Goal: Task Accomplishment & Management: Complete application form

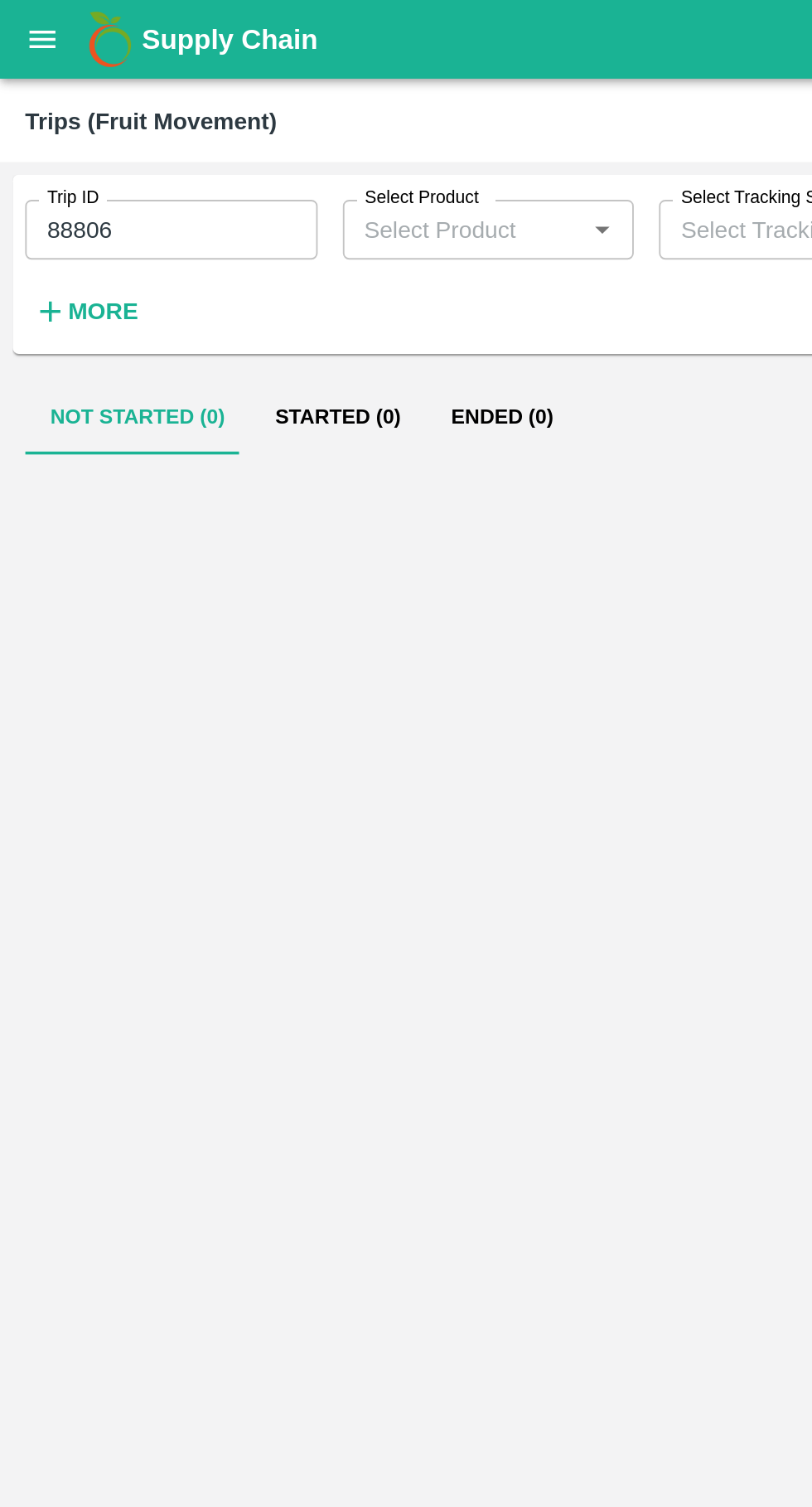
click at [96, 116] on input "88806" at bounding box center [90, 121] width 155 height 31
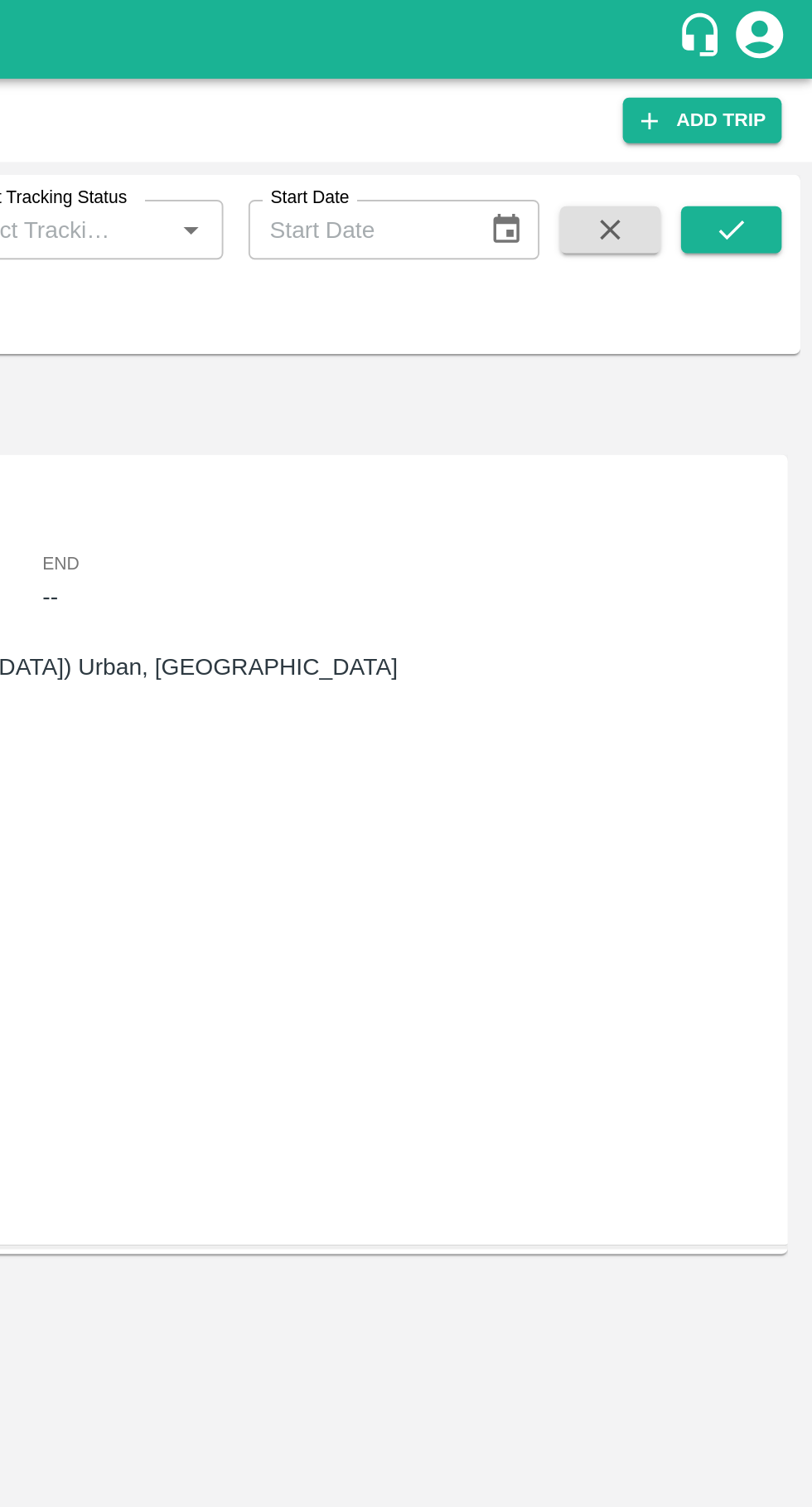
type input "88800"
click at [785, 116] on button "submit" at bounding box center [769, 121] width 53 height 25
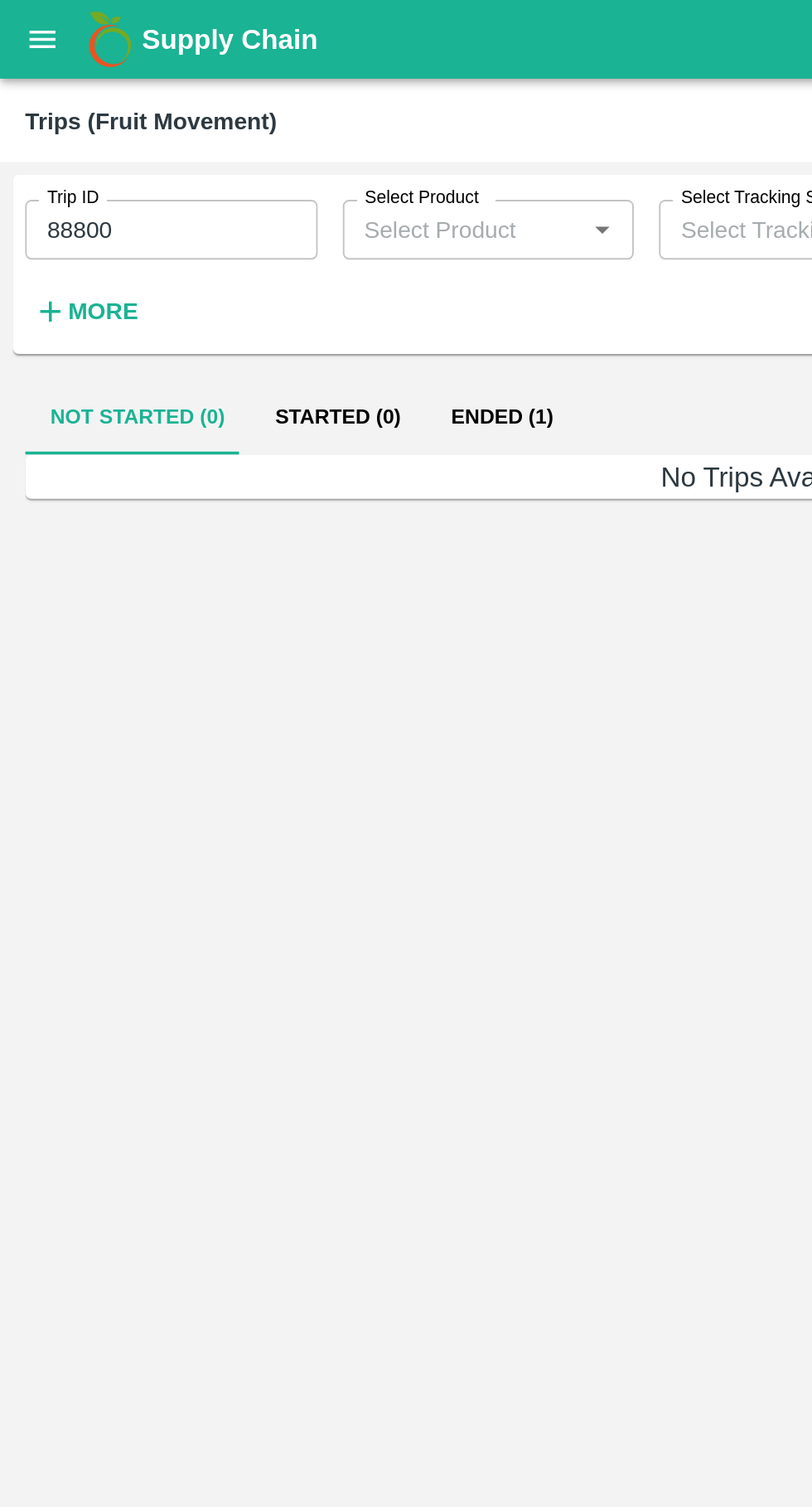
click at [254, 231] on button "Ended (1)" at bounding box center [265, 220] width 81 height 40
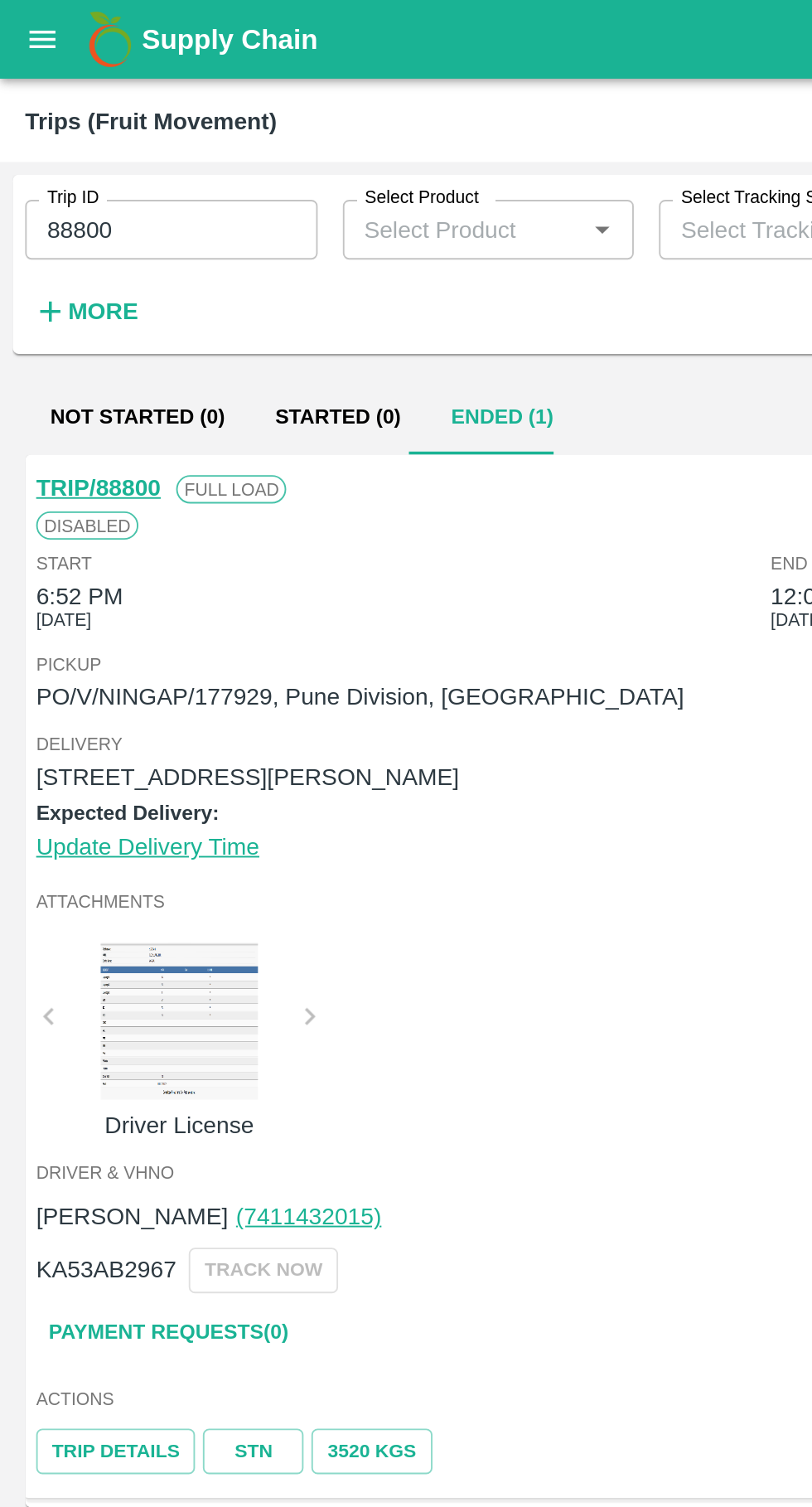
click at [104, 712] on link "Payment Requests( 0 )" at bounding box center [89, 702] width 139 height 29
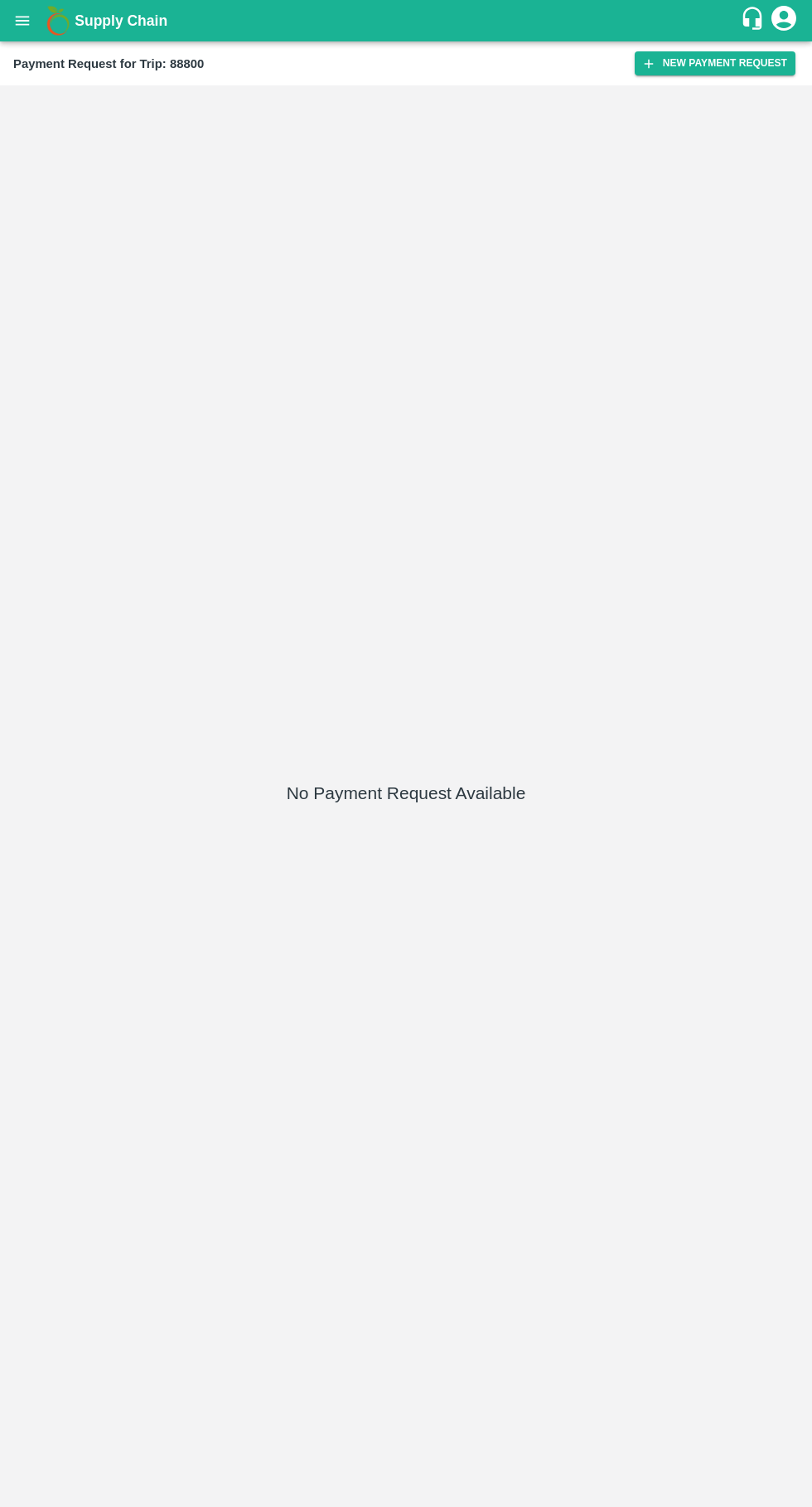
click at [697, 63] on button "New Payment Request" at bounding box center [715, 63] width 161 height 24
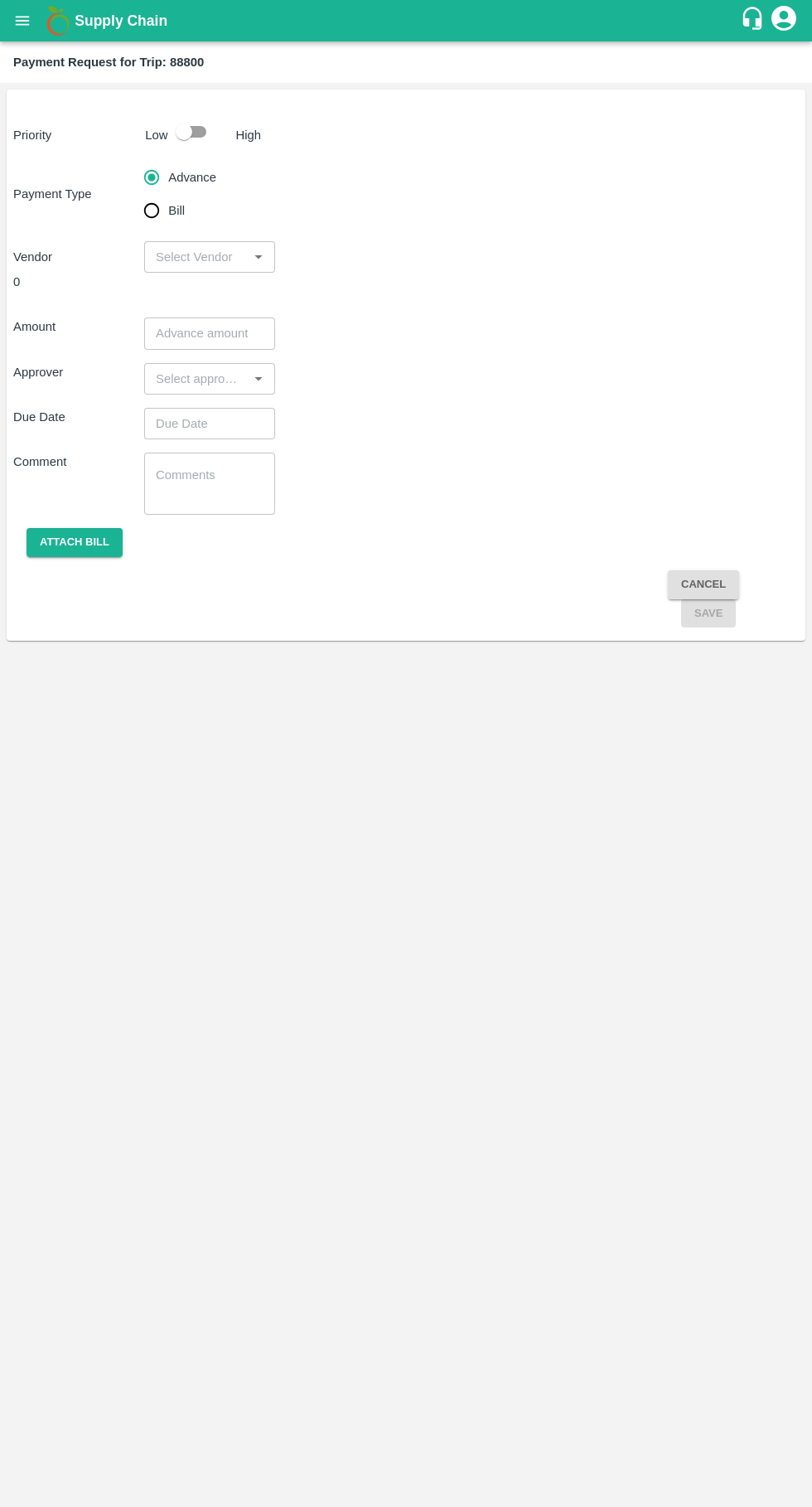
click at [138, 210] on input "Bill" at bounding box center [152, 210] width 33 height 33
radio input "true"
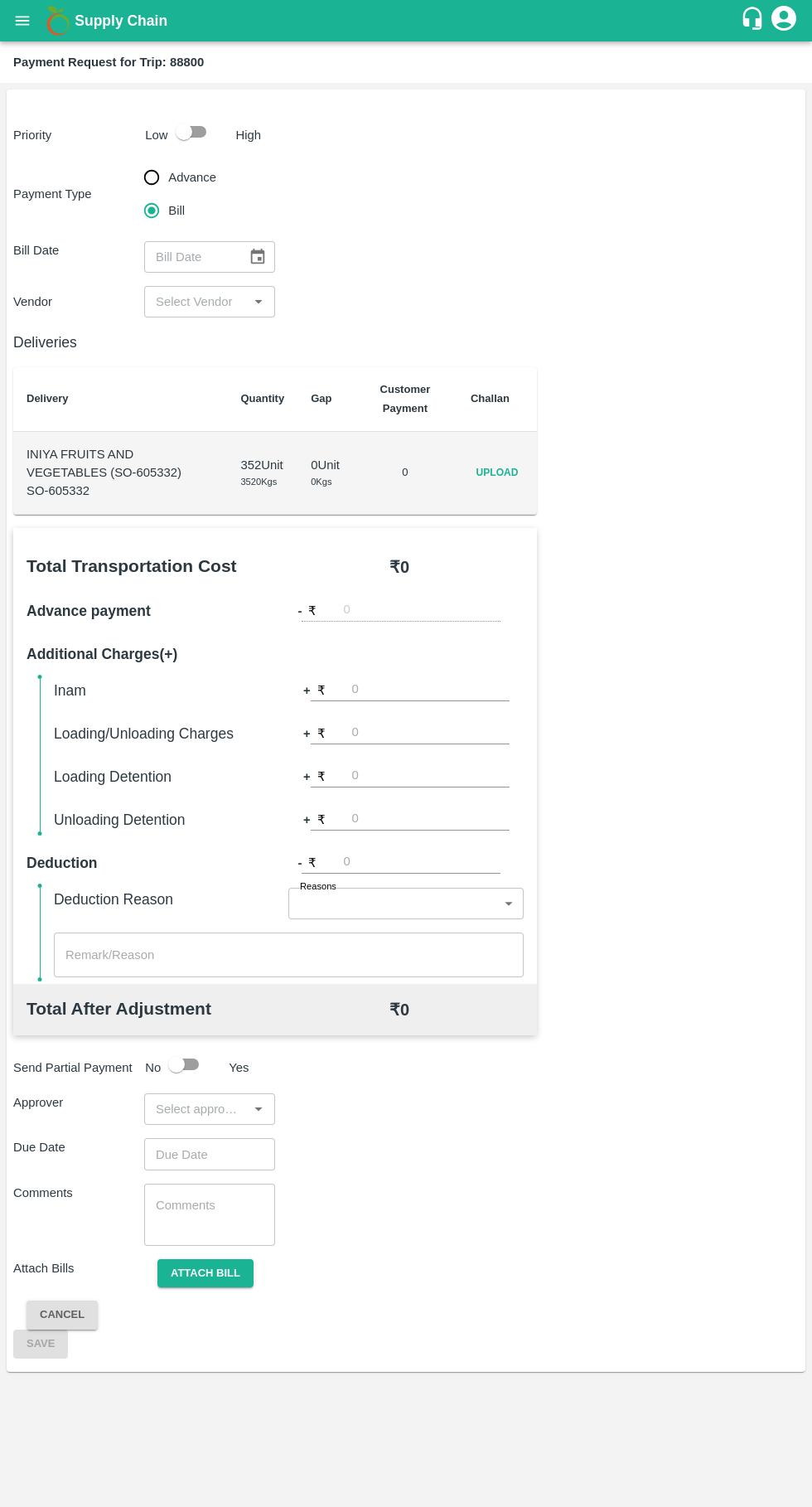
click at [493, 517] on div "Deliveries Delivery Quantity Gap Customer Payment Challan INIYA FRUITS AND VEGE…" at bounding box center [406, 838] width 786 height 1041
click at [512, 479] on span "Upload" at bounding box center [497, 473] width 53 height 24
click at [0, 0] on input "Upload" at bounding box center [0, 0] width 0 height 0
click at [257, 256] on icon "Choose date" at bounding box center [257, 256] width 18 height 18
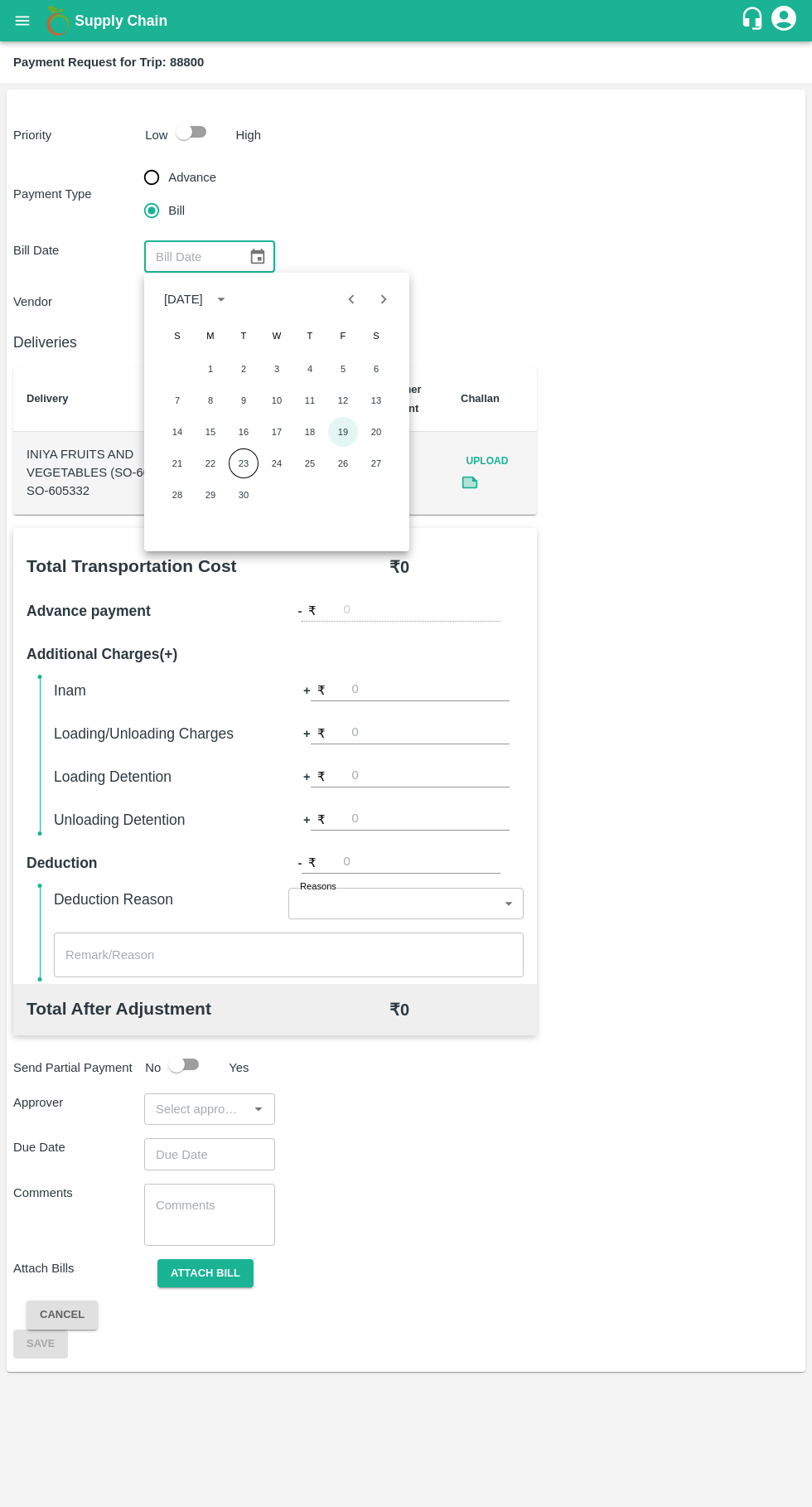
click at [343, 431] on button "19" at bounding box center [343, 432] width 30 height 30
type input "[DATE]"
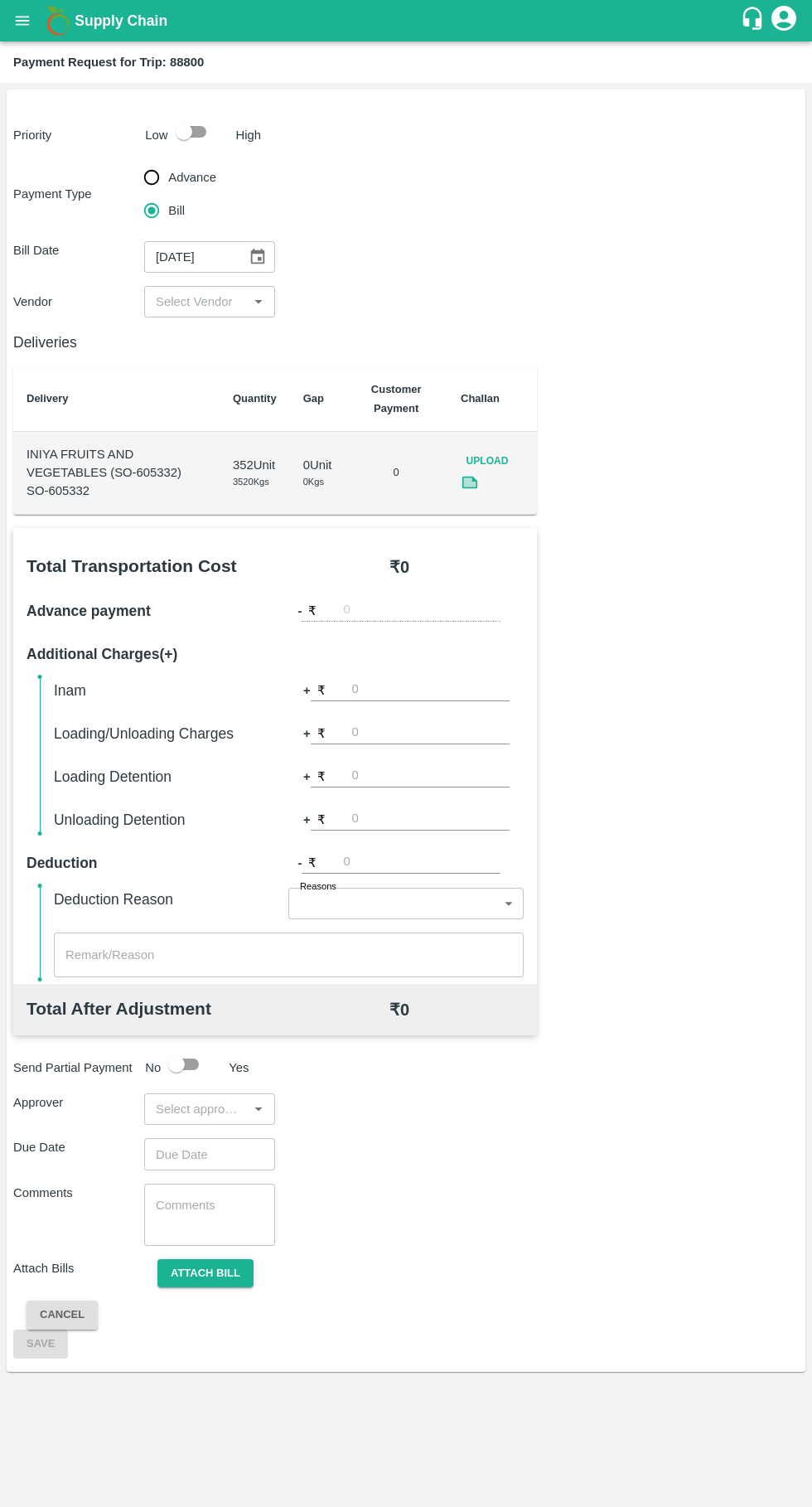
click at [223, 295] on input "input" at bounding box center [196, 301] width 94 height 22
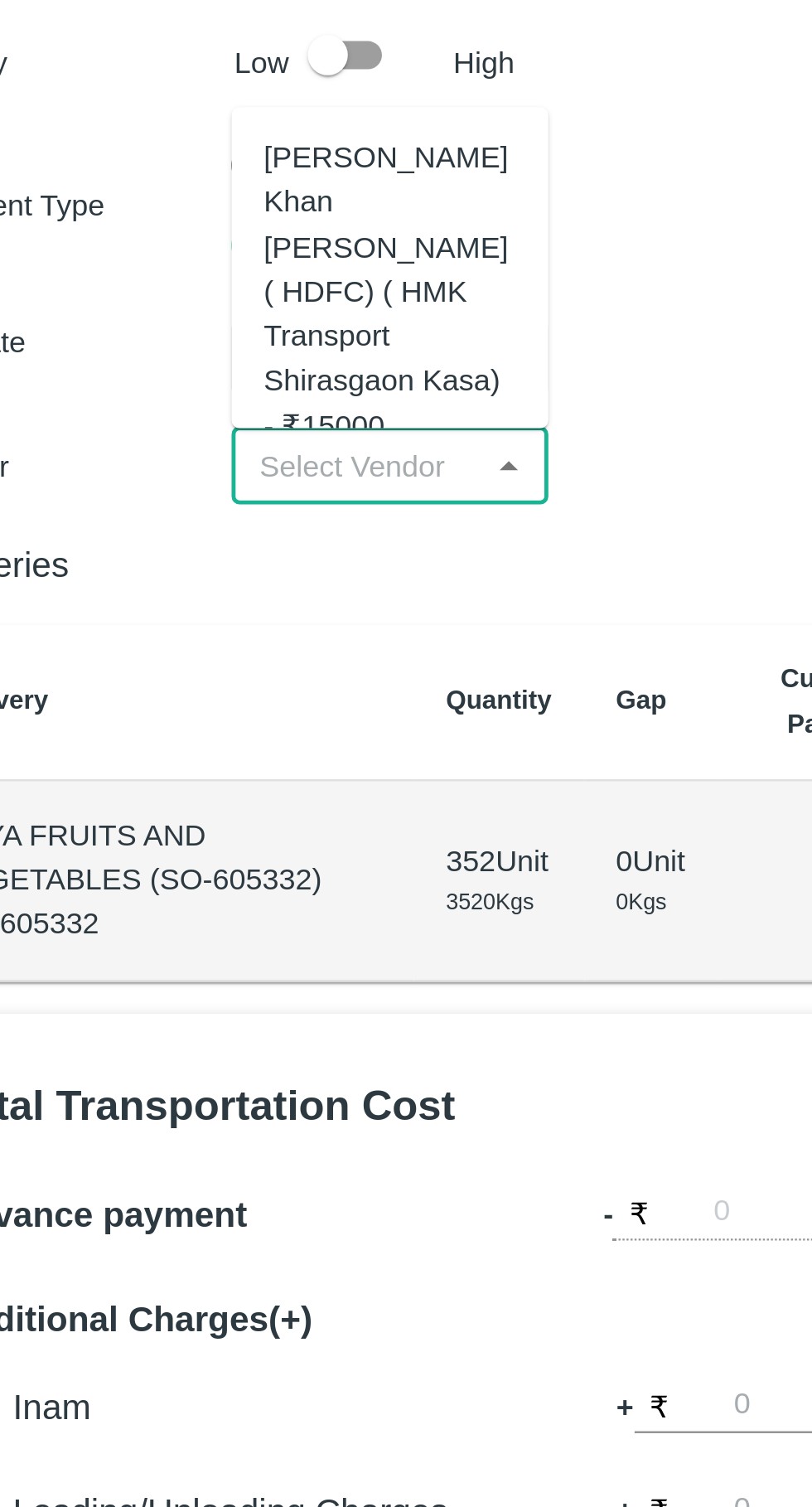
click at [212, 227] on div "[PERSON_NAME] Khan [PERSON_NAME] ( HDFC) ( HMK Transport Shirasgaon Kasa) - ₹15…" at bounding box center [209, 229] width 104 height 129
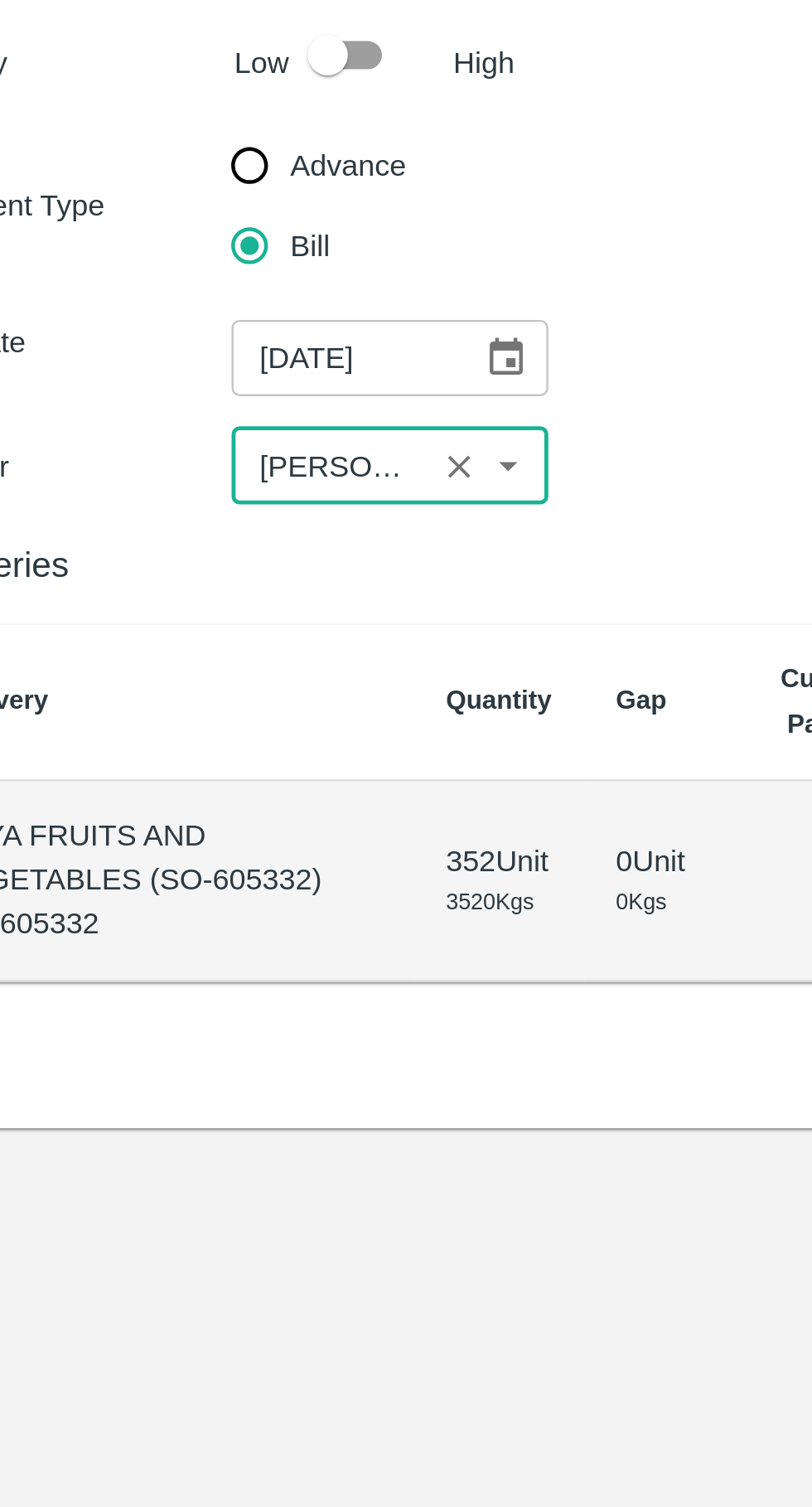
type input "[PERSON_NAME] Khan [PERSON_NAME] ( HDFC) ( HMK Transport Shirasgaon Kasa) - ₹15…"
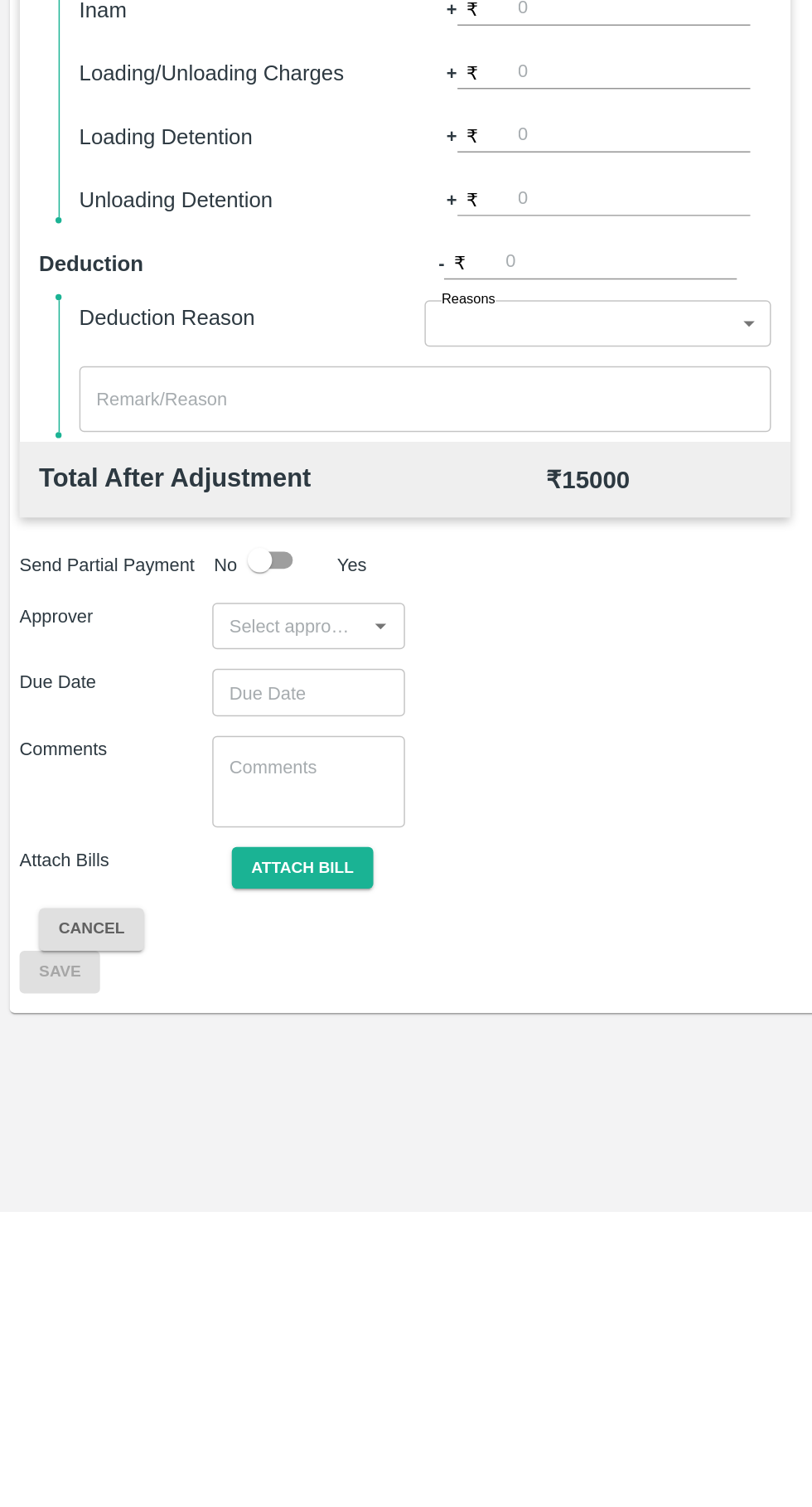
click at [177, 1111] on input "input" at bounding box center [196, 1108] width 94 height 22
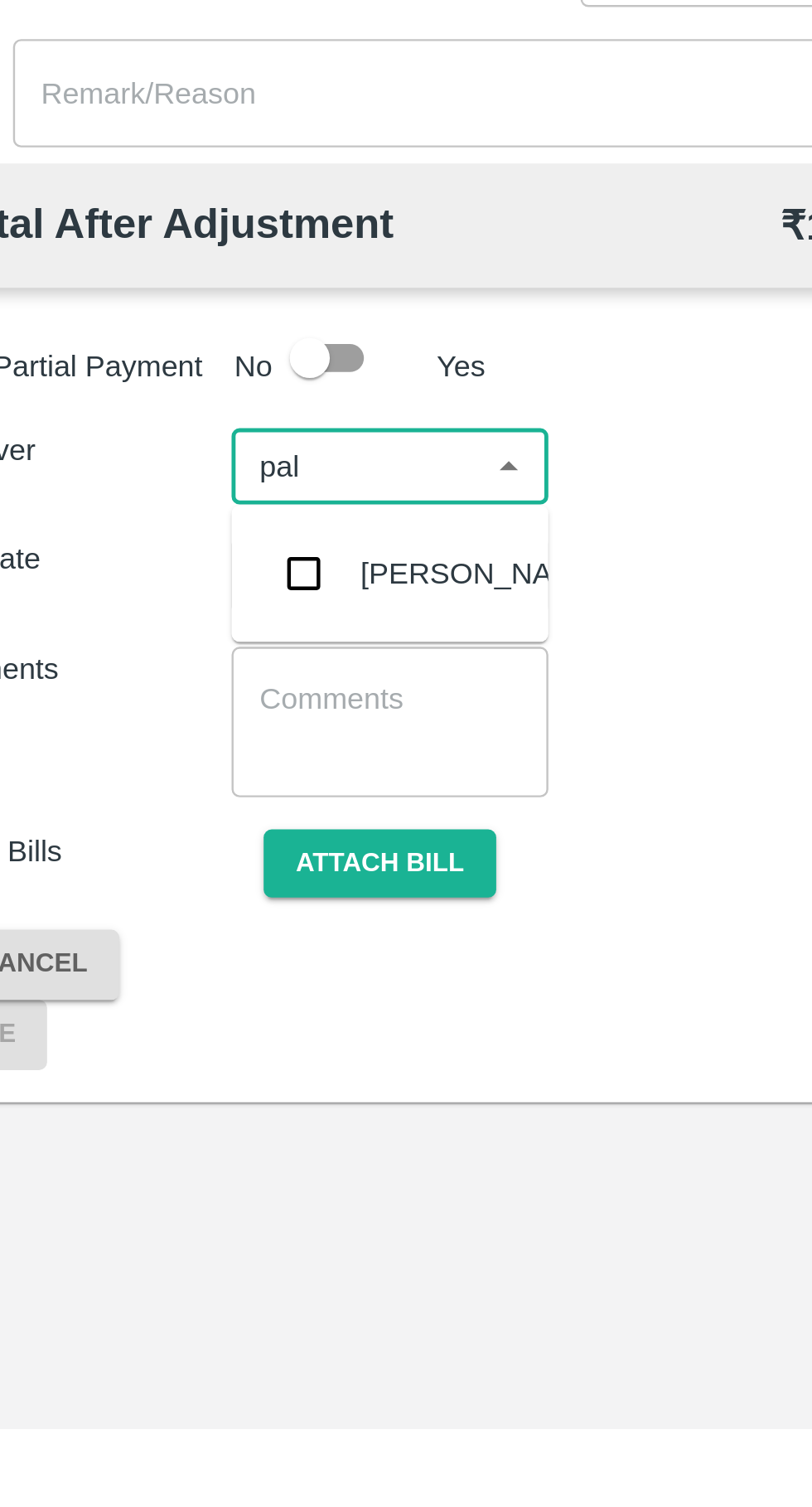
type input "palw"
click at [188, 1159] on input "checkbox" at bounding box center [174, 1153] width 33 height 33
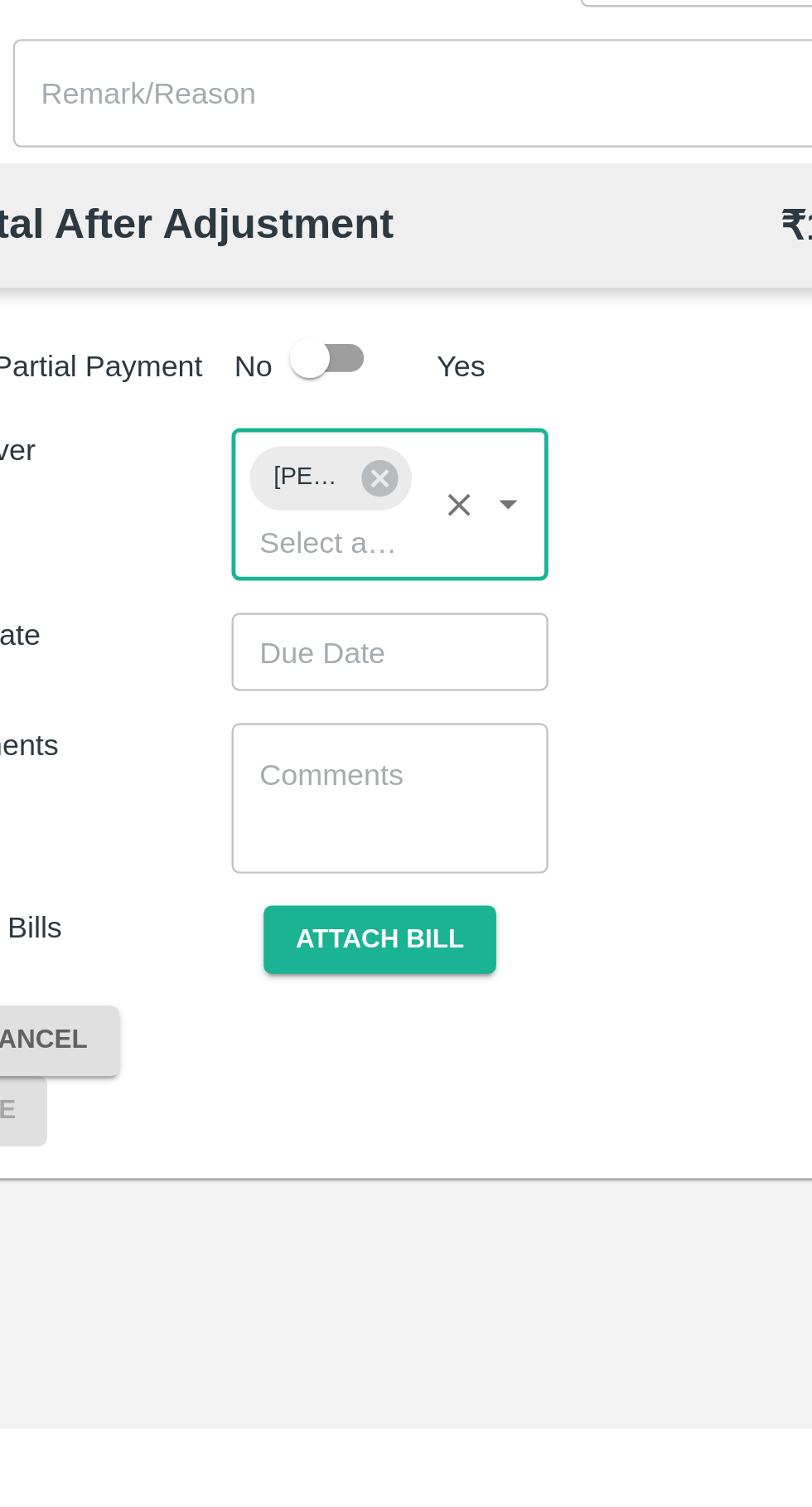
click at [200, 1190] on input "Choose date" at bounding box center [203, 1186] width 119 height 31
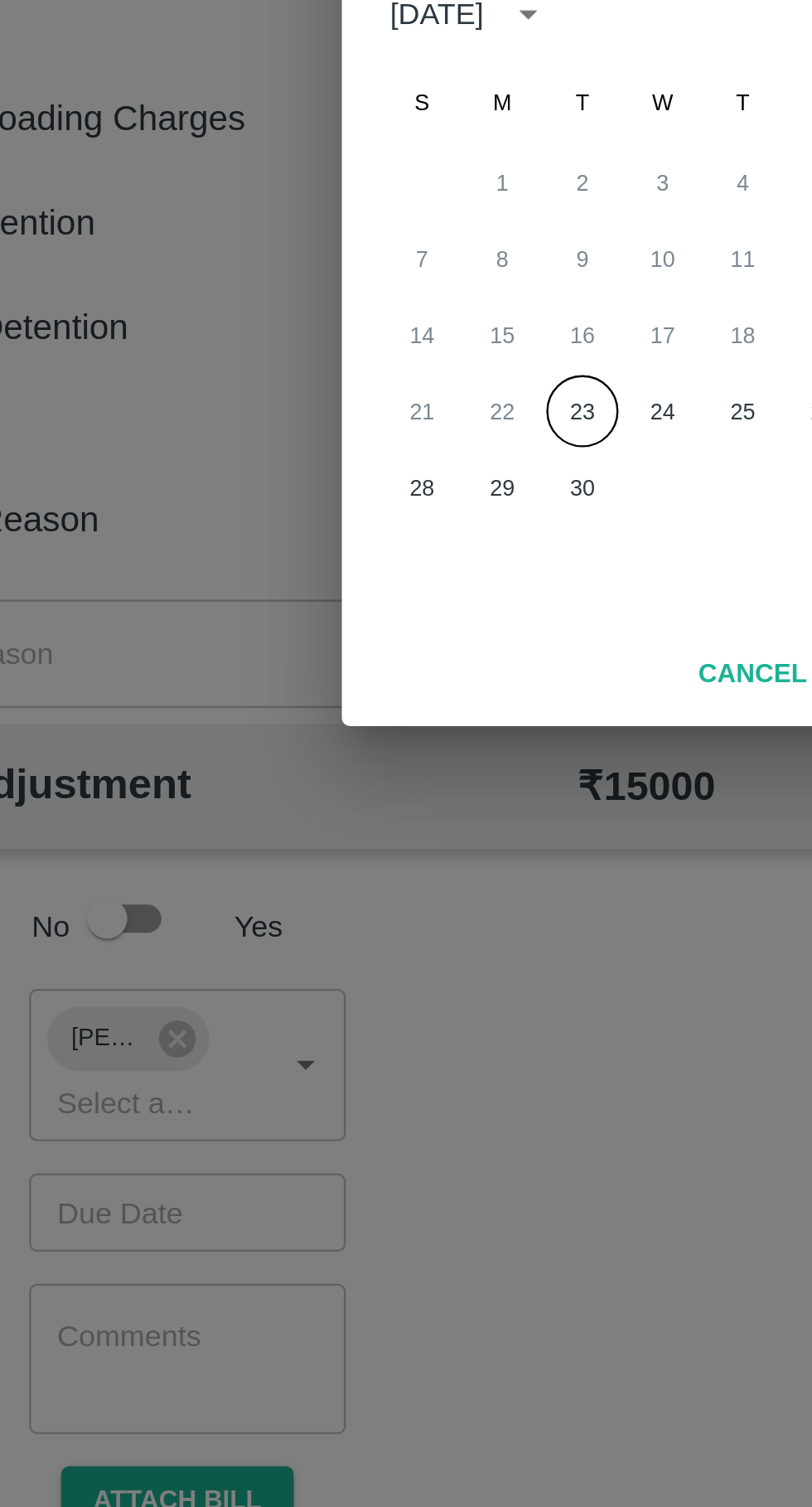
click at [380, 855] on button "23" at bounding box center [373, 855] width 30 height 30
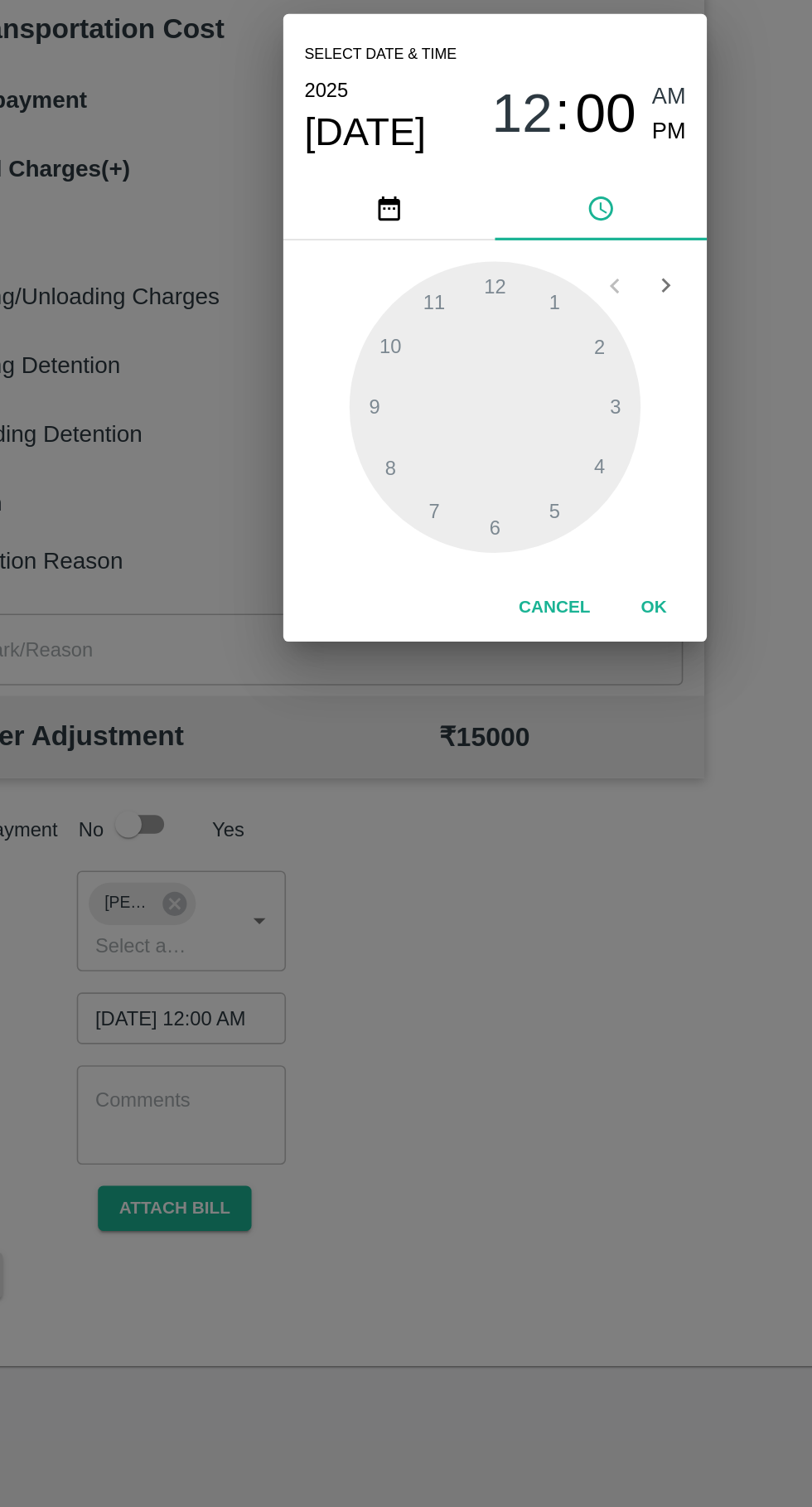
click at [518, 635] on span "PM" at bounding box center [515, 631] width 22 height 23
click at [437, 880] on div at bounding box center [406, 803] width 182 height 182
click at [431, 876] on div at bounding box center [406, 803] width 182 height 182
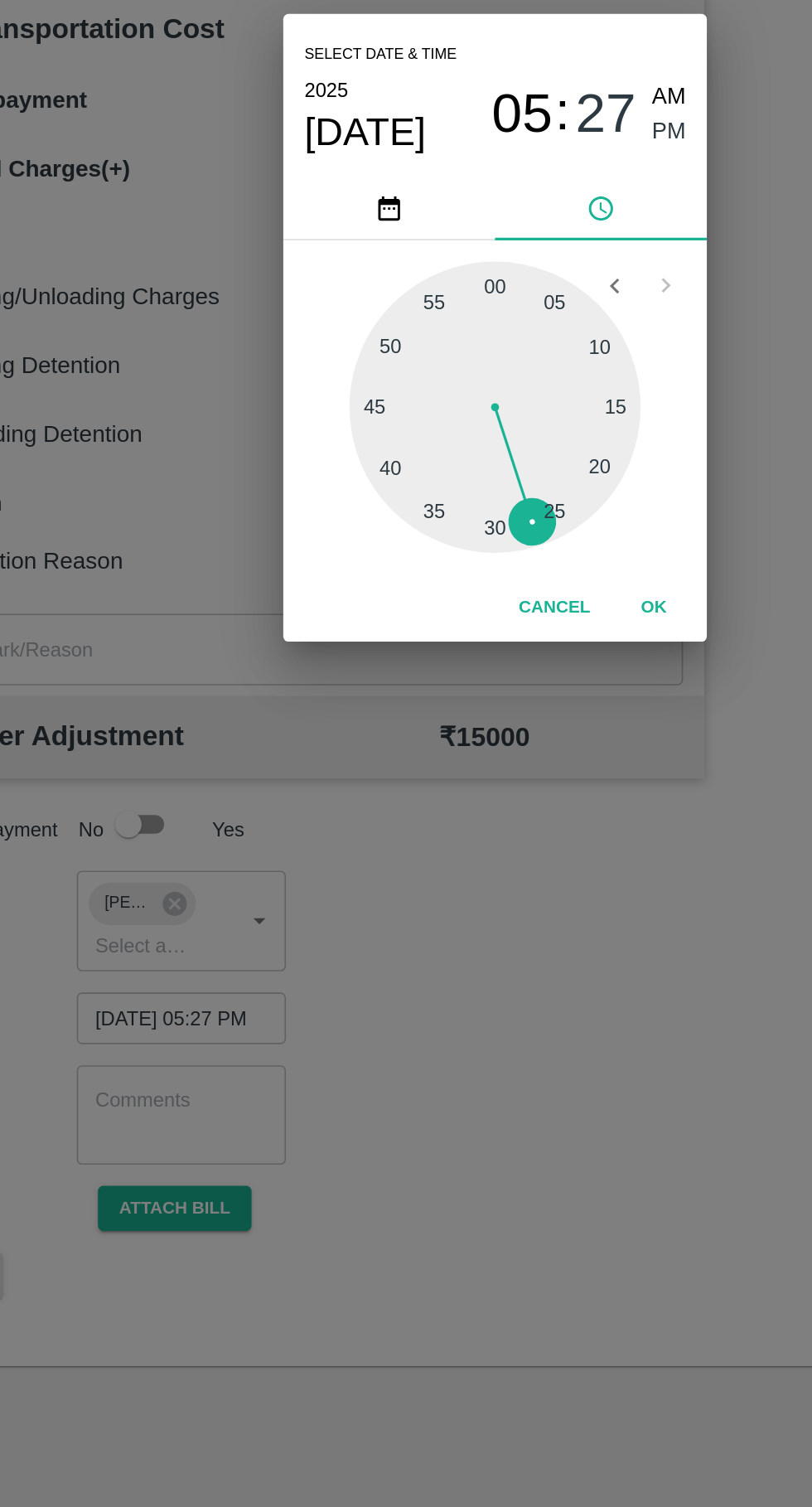
click at [445, 870] on div at bounding box center [406, 803] width 182 height 182
type input "[DATE] 05:25 PM"
click at [507, 929] on button "OK" at bounding box center [505, 929] width 53 height 29
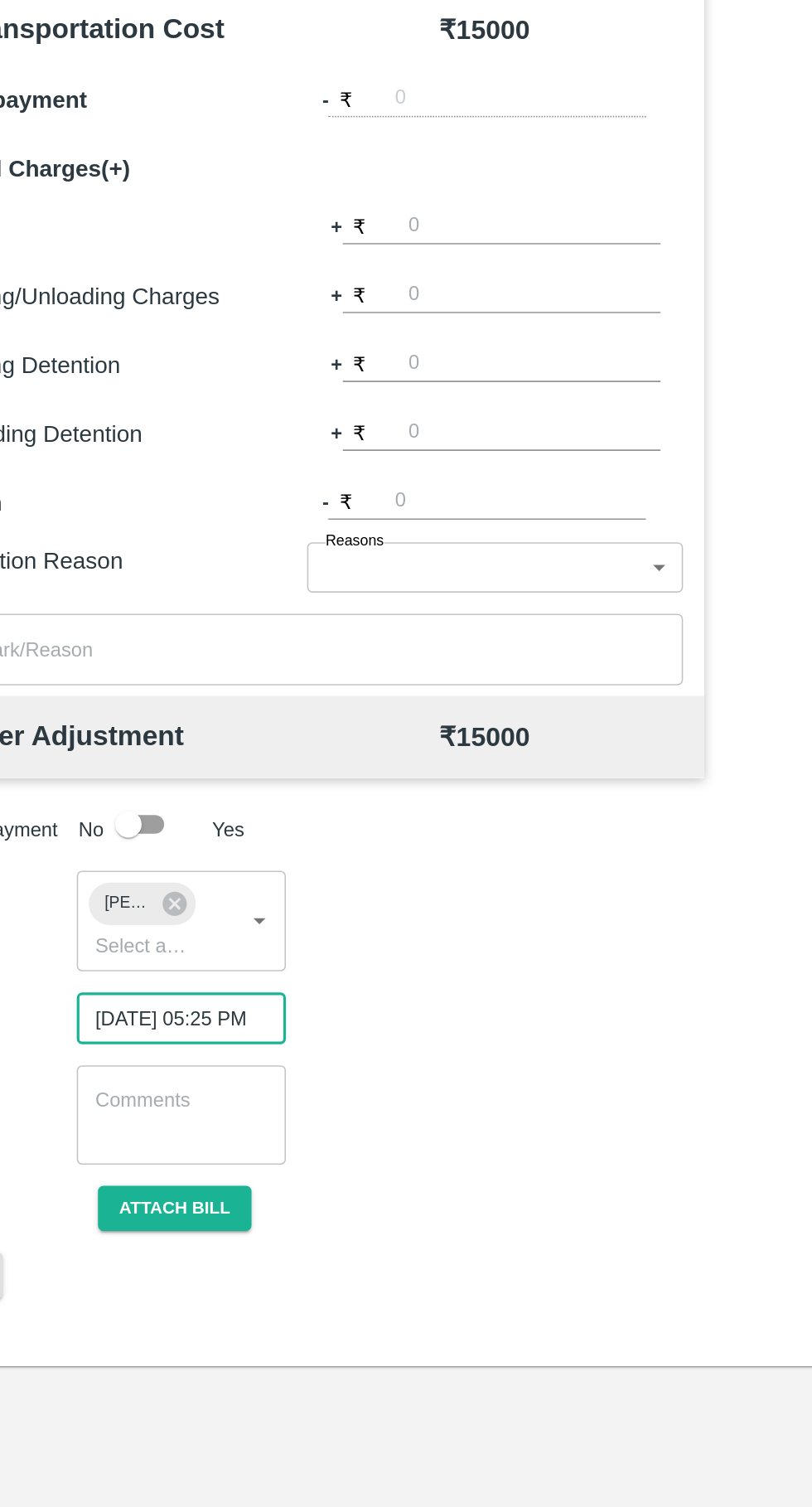
scroll to position [0, 12]
click at [216, 1314] on button "Attach bill" at bounding box center [205, 1305] width 96 height 29
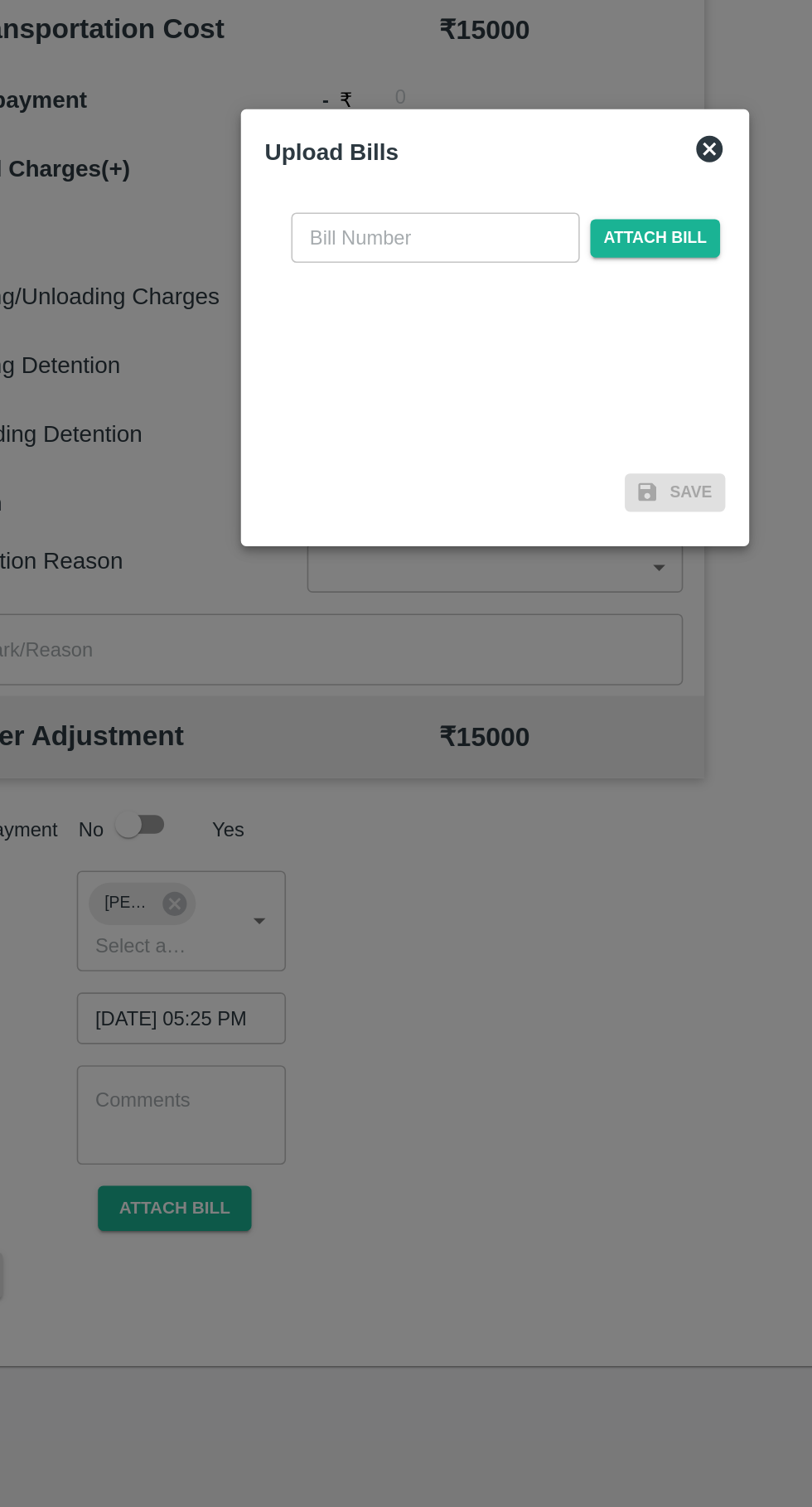
scroll to position [0, 0]
click at [327, 698] on input "text" at bounding box center [369, 697] width 181 height 31
type input "329"
click at [513, 695] on span "Attach bill" at bounding box center [506, 697] width 82 height 24
click at [0, 0] on input "Attach bill" at bounding box center [0, 0] width 0 height 0
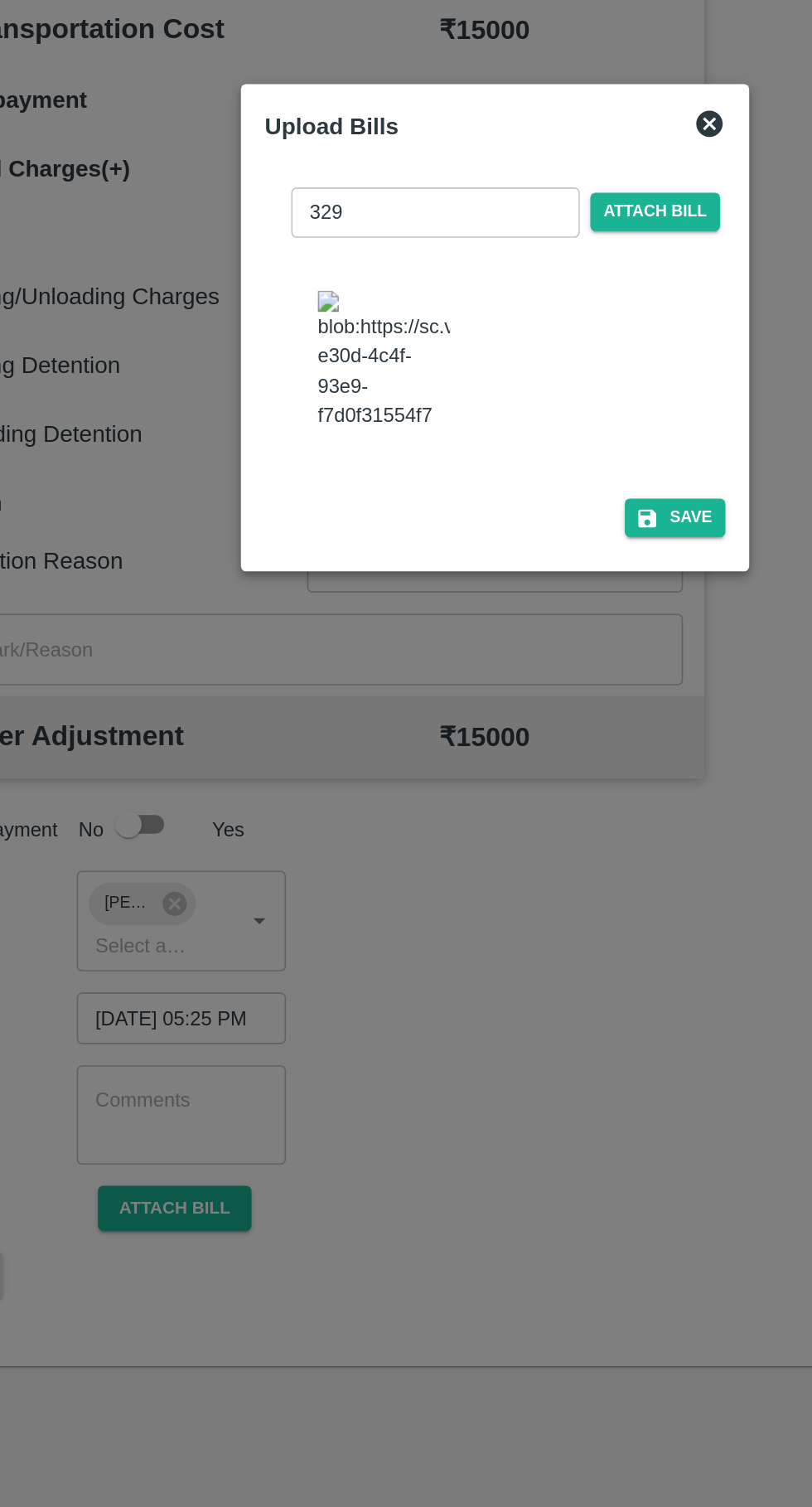
click at [522, 861] on button "Save" at bounding box center [518, 873] width 63 height 24
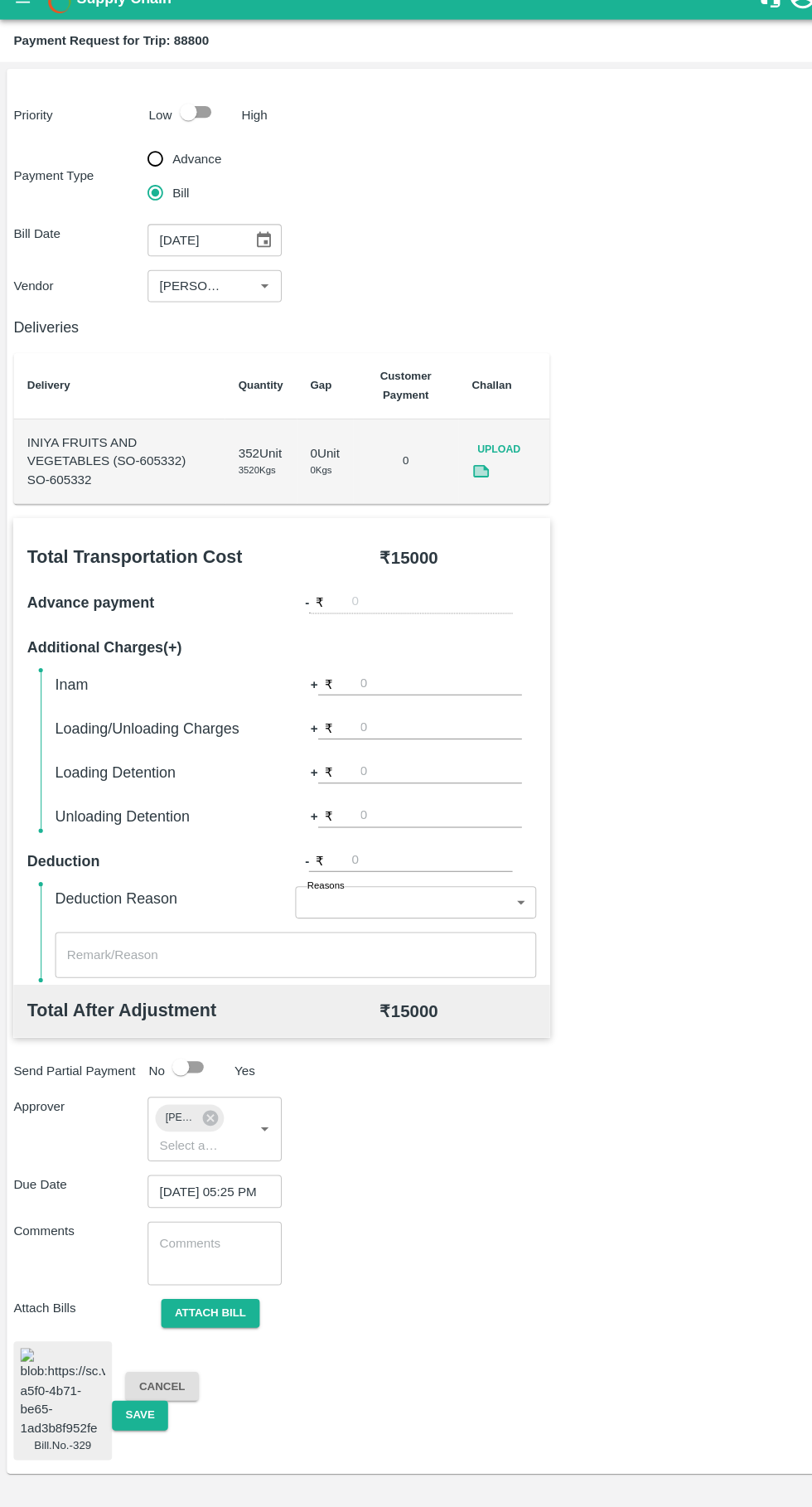
click at [136, 1391] on button "Save" at bounding box center [136, 1404] width 55 height 29
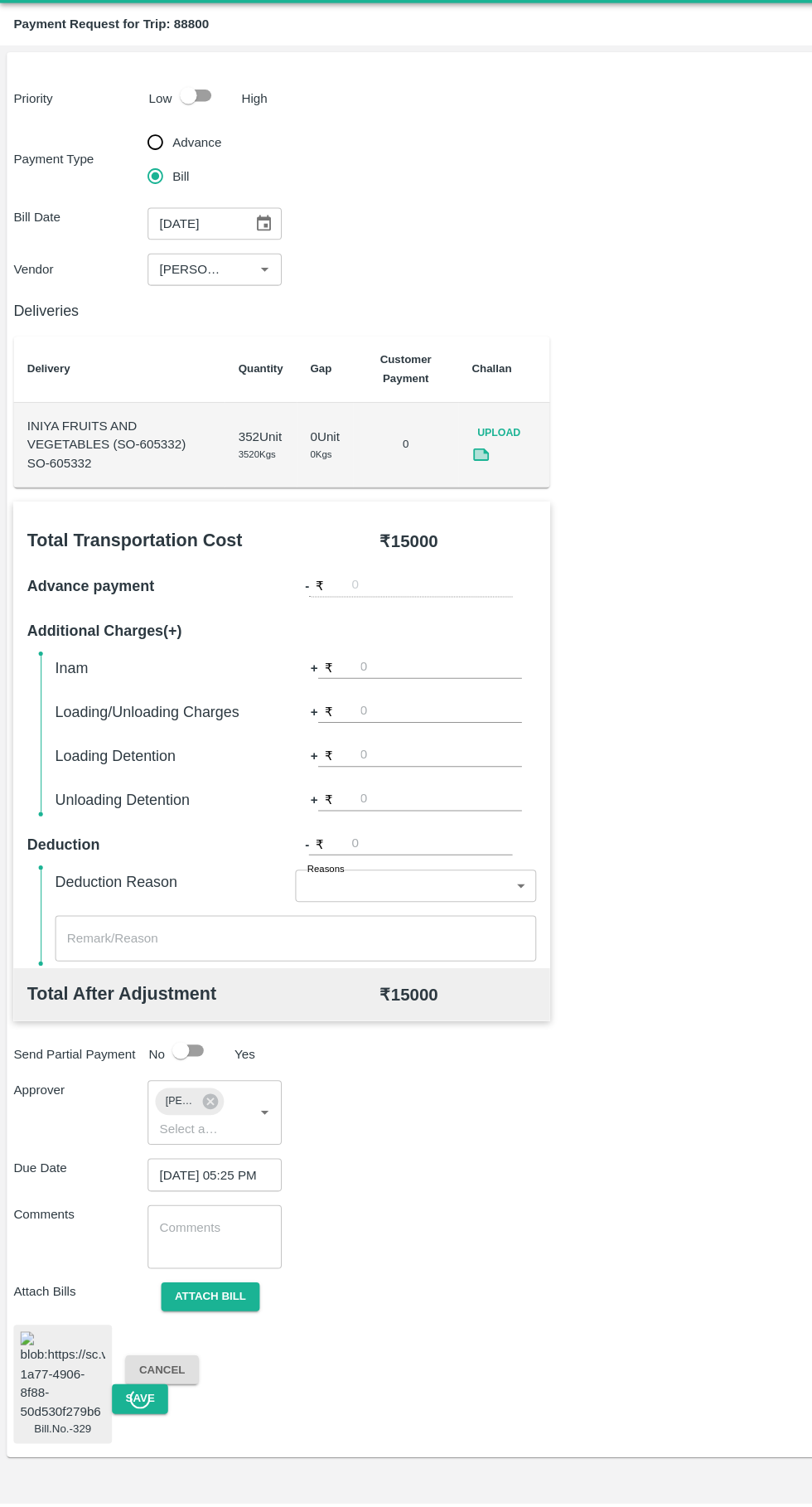
click at [166, 1305] on button "Attach bill" at bounding box center [205, 1305] width 96 height 29
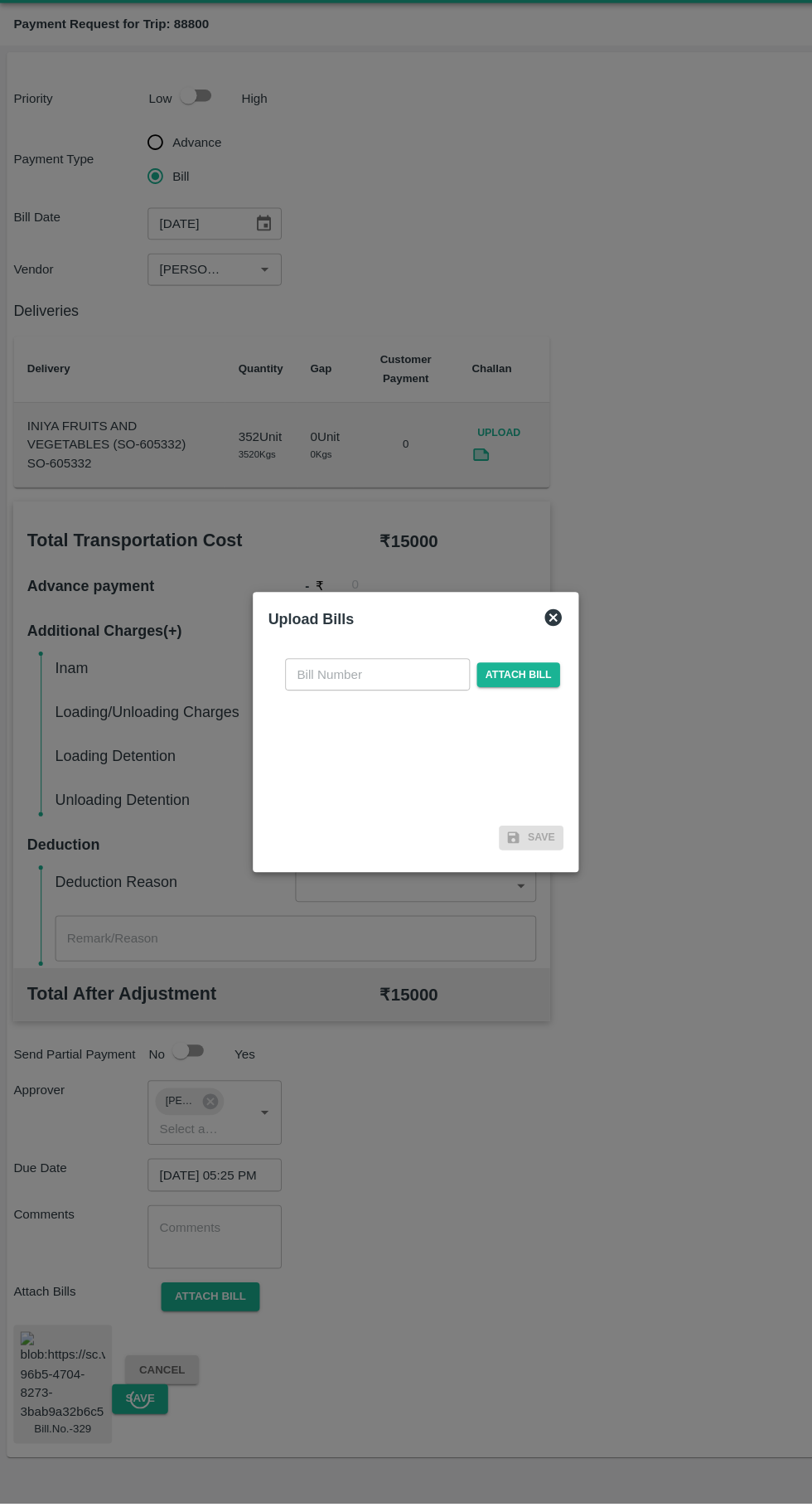
click at [557, 726] on div "​ Attach bill Save" at bounding box center [406, 772] width 301 height 221
click at [576, 713] on div at bounding box center [406, 753] width 812 height 1507
